Goal: Navigation & Orientation: Find specific page/section

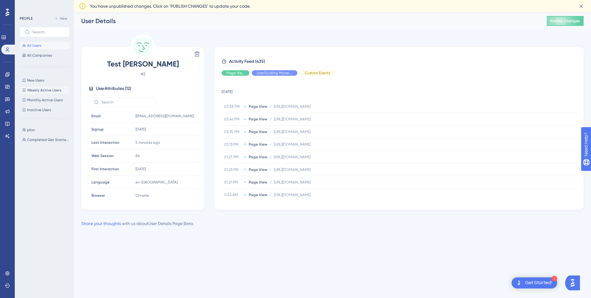
click at [37, 89] on span "Weekly Active Users" at bounding box center [44, 90] width 34 height 5
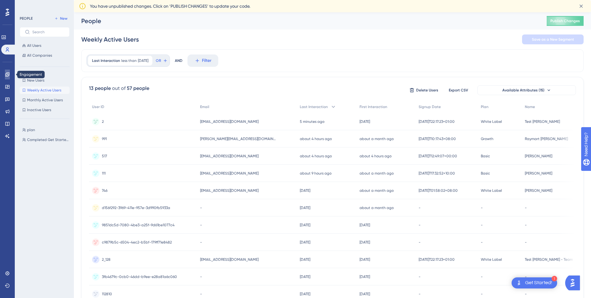
click at [8, 76] on icon at bounding box center [7, 74] width 4 height 4
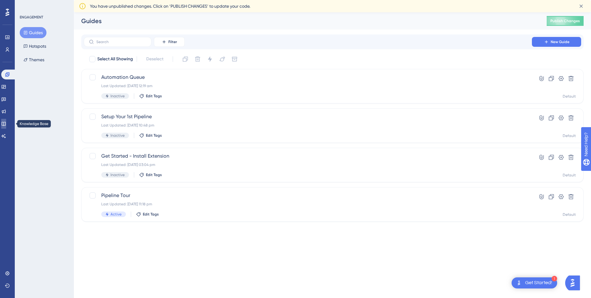
click at [6, 126] on link at bounding box center [3, 124] width 5 height 10
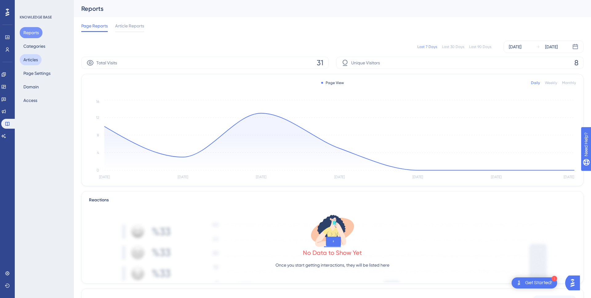
click at [33, 60] on button "Articles" at bounding box center [31, 59] width 22 height 11
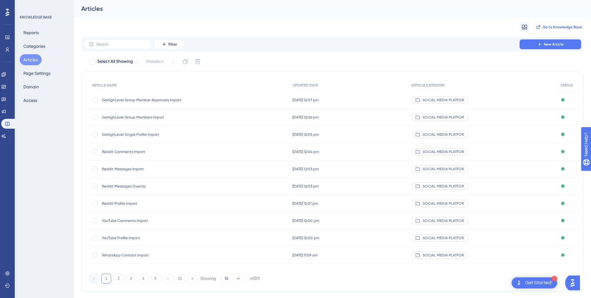
click at [563, 27] on span "Go to Knowledge Base" at bounding box center [562, 27] width 39 height 5
